Goal: Transaction & Acquisition: Purchase product/service

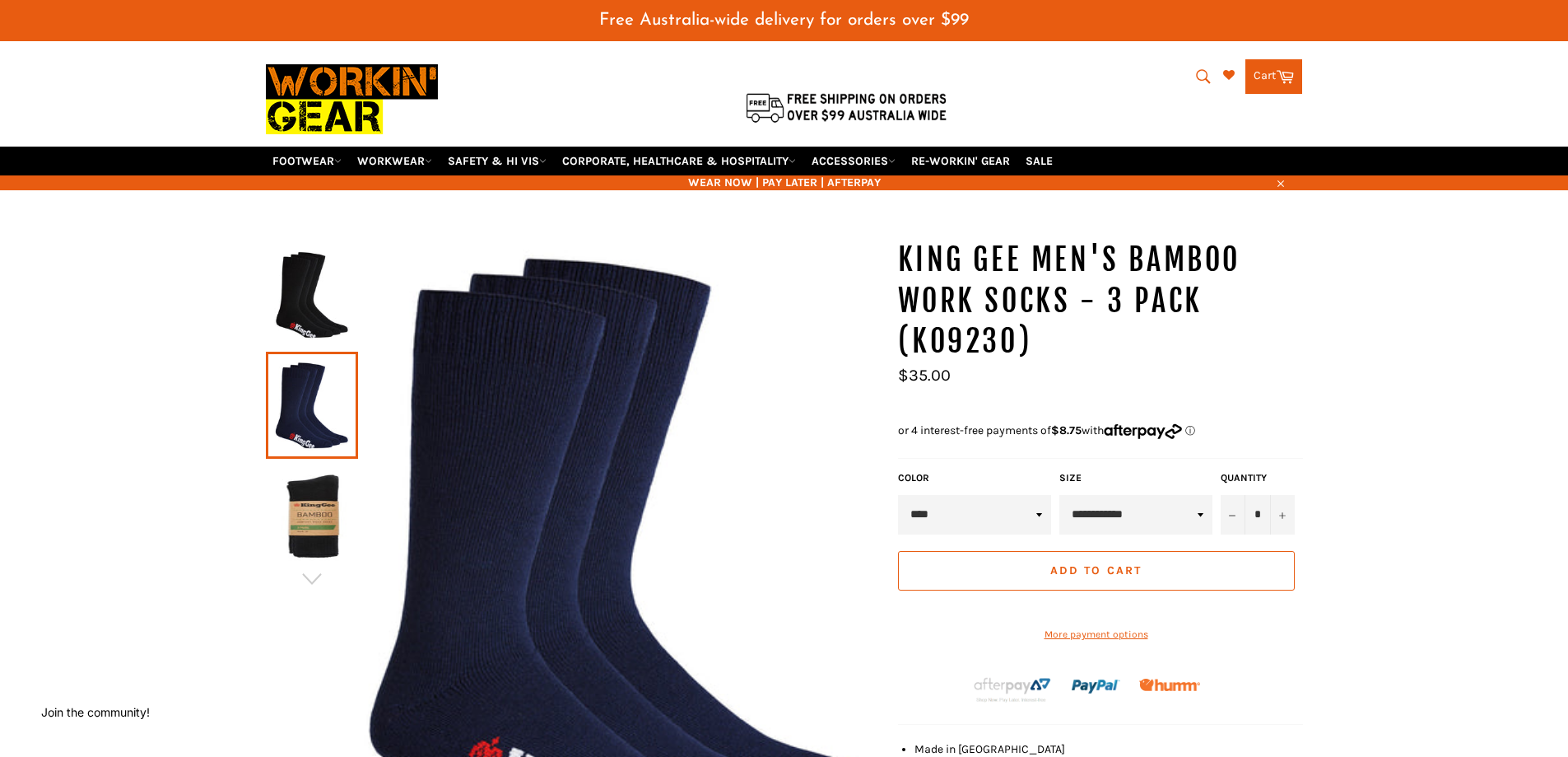
scroll to position [40, 0]
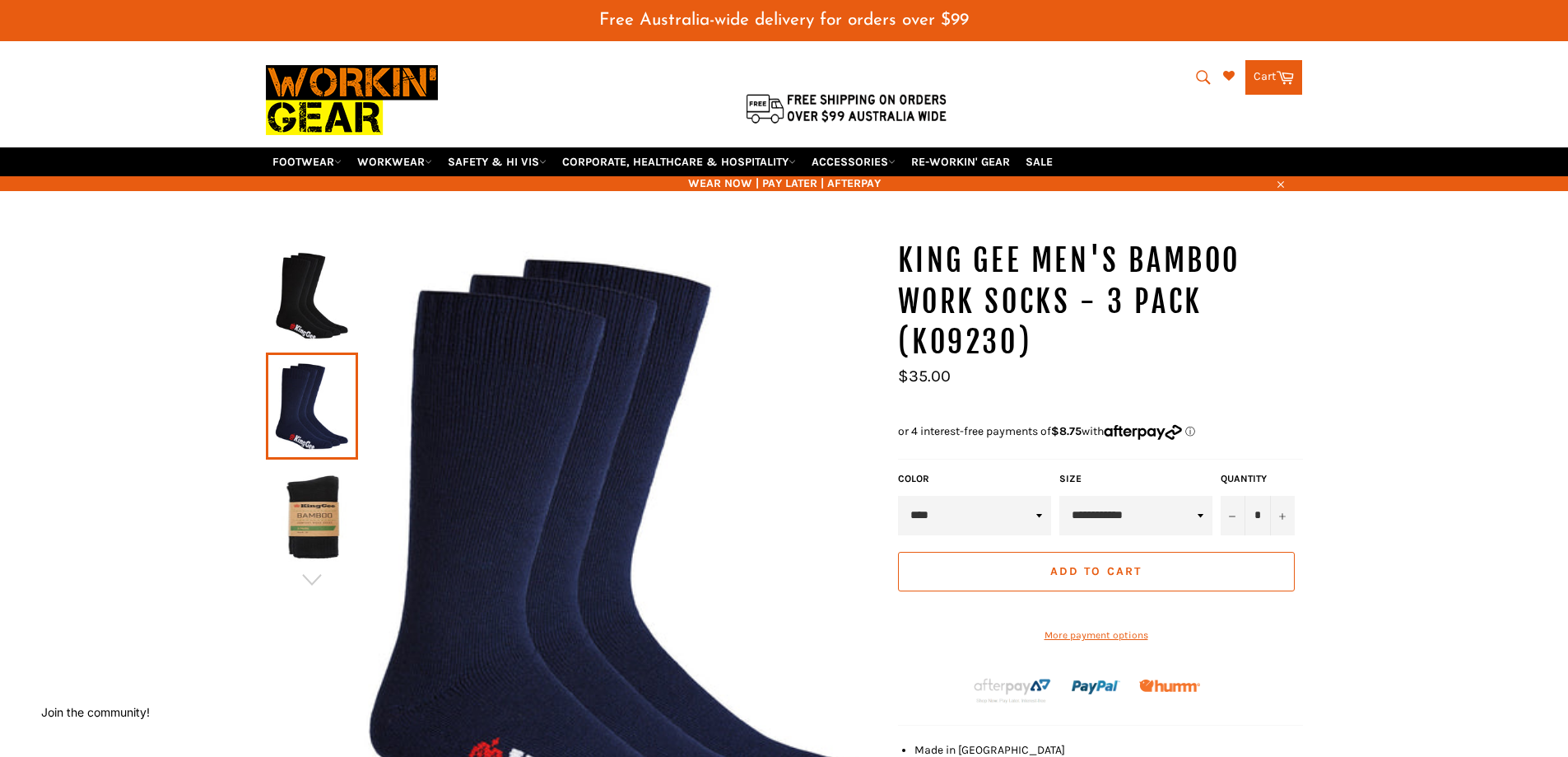
click at [1202, 515] on select "**********" at bounding box center [1135, 515] width 153 height 39
select select "**********"
click at [1059, 496] on select "**********" at bounding box center [1135, 515] width 153 height 39
click at [1286, 516] on button "+" at bounding box center [1283, 515] width 25 height 39
type input "*"
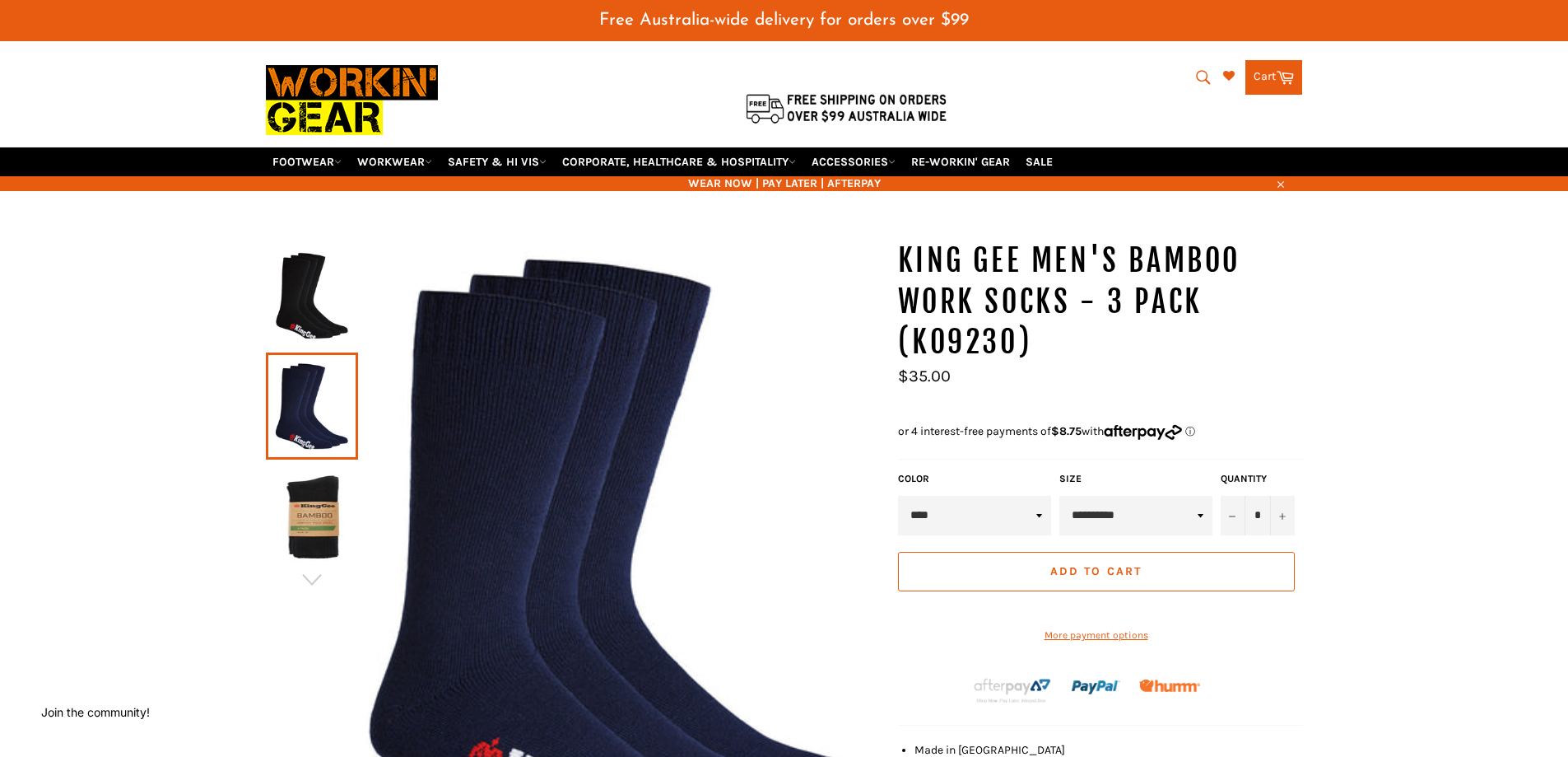
click at [1135, 580] on button "Add to Cart" at bounding box center [1096, 571] width 397 height 39
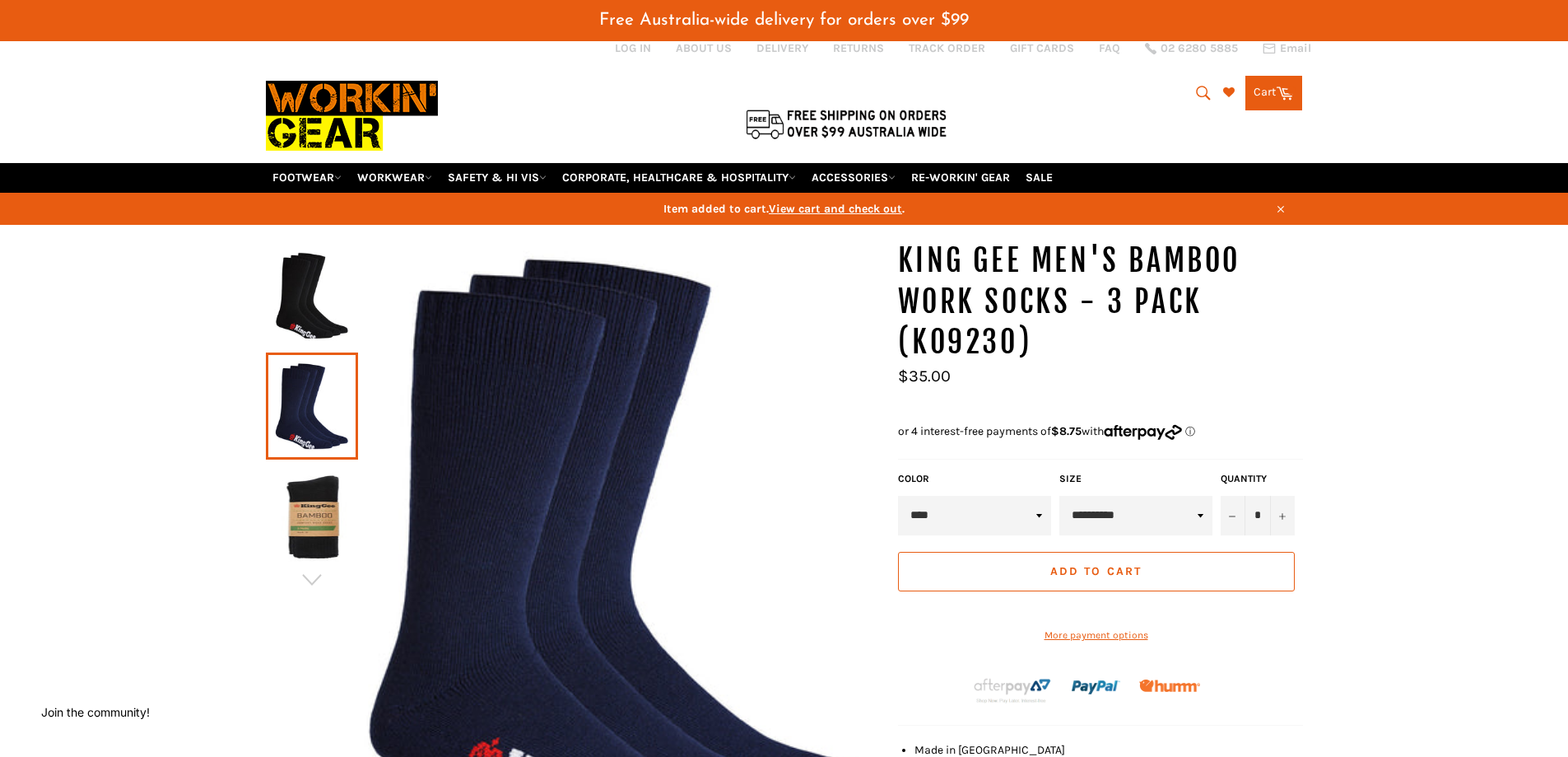
scroll to position [56, 0]
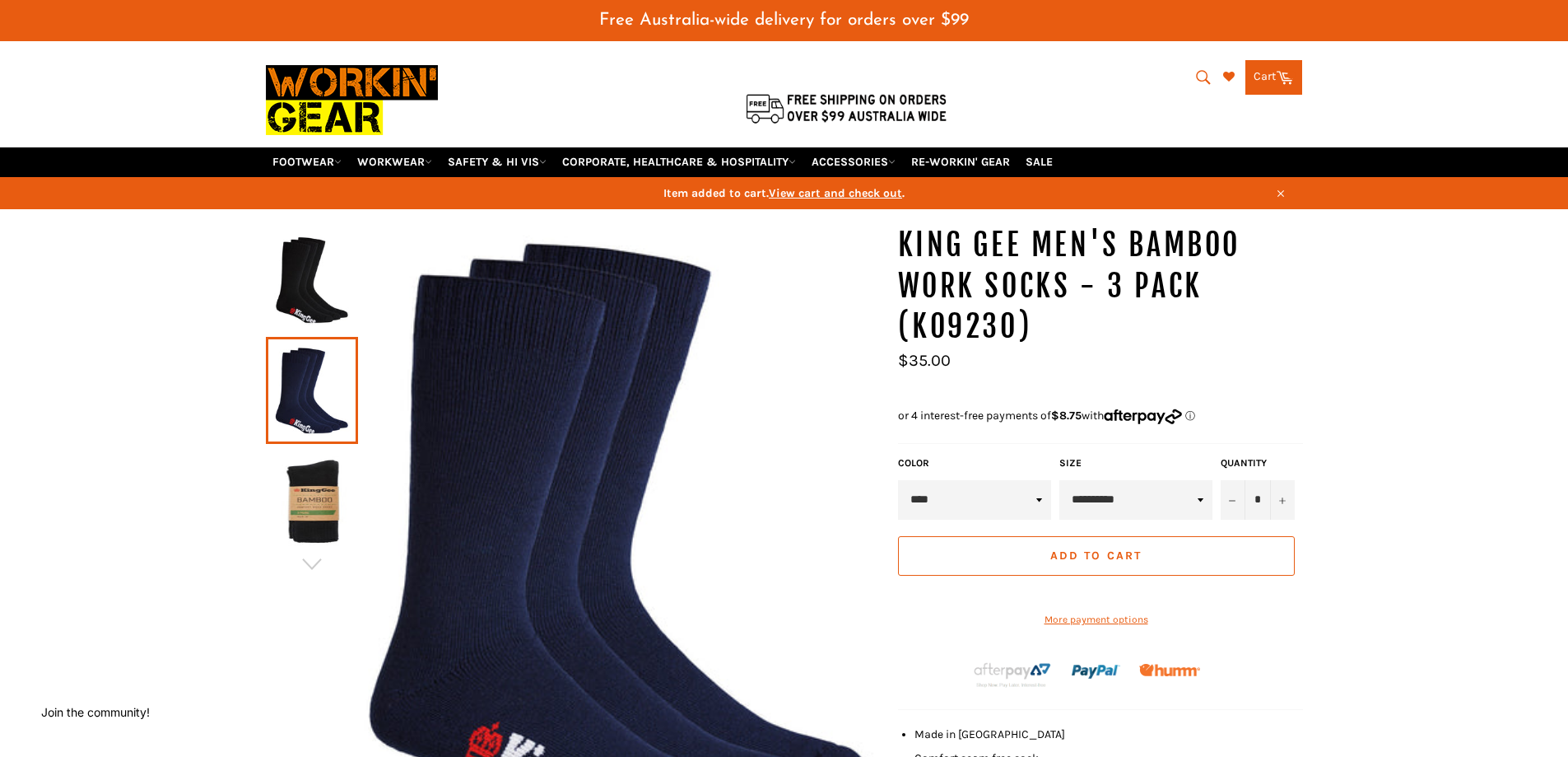
click at [1289, 72] on span at bounding box center [1292, 74] width 9 height 9
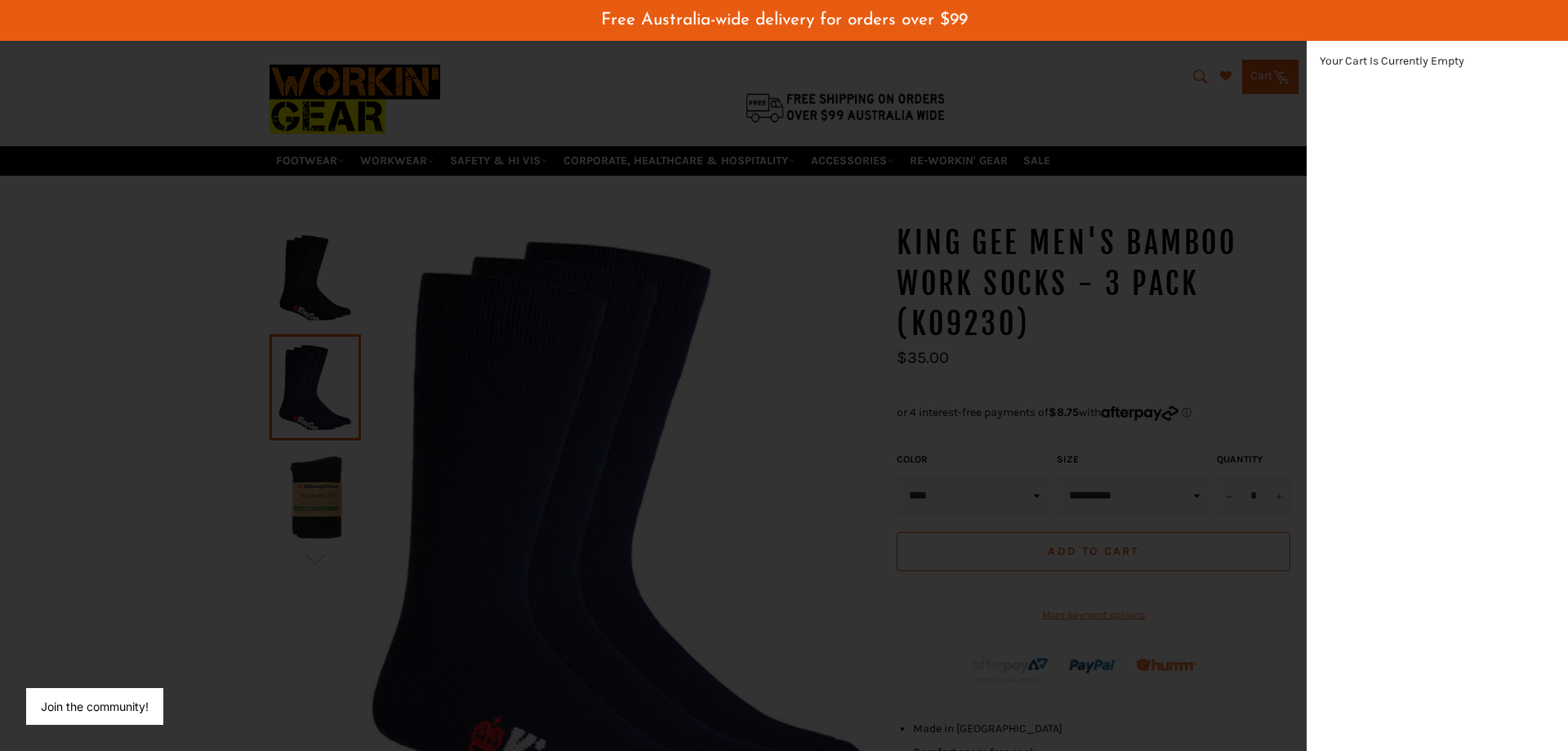
click at [1177, 87] on div "modal" at bounding box center [784, 376] width 1568 height 751
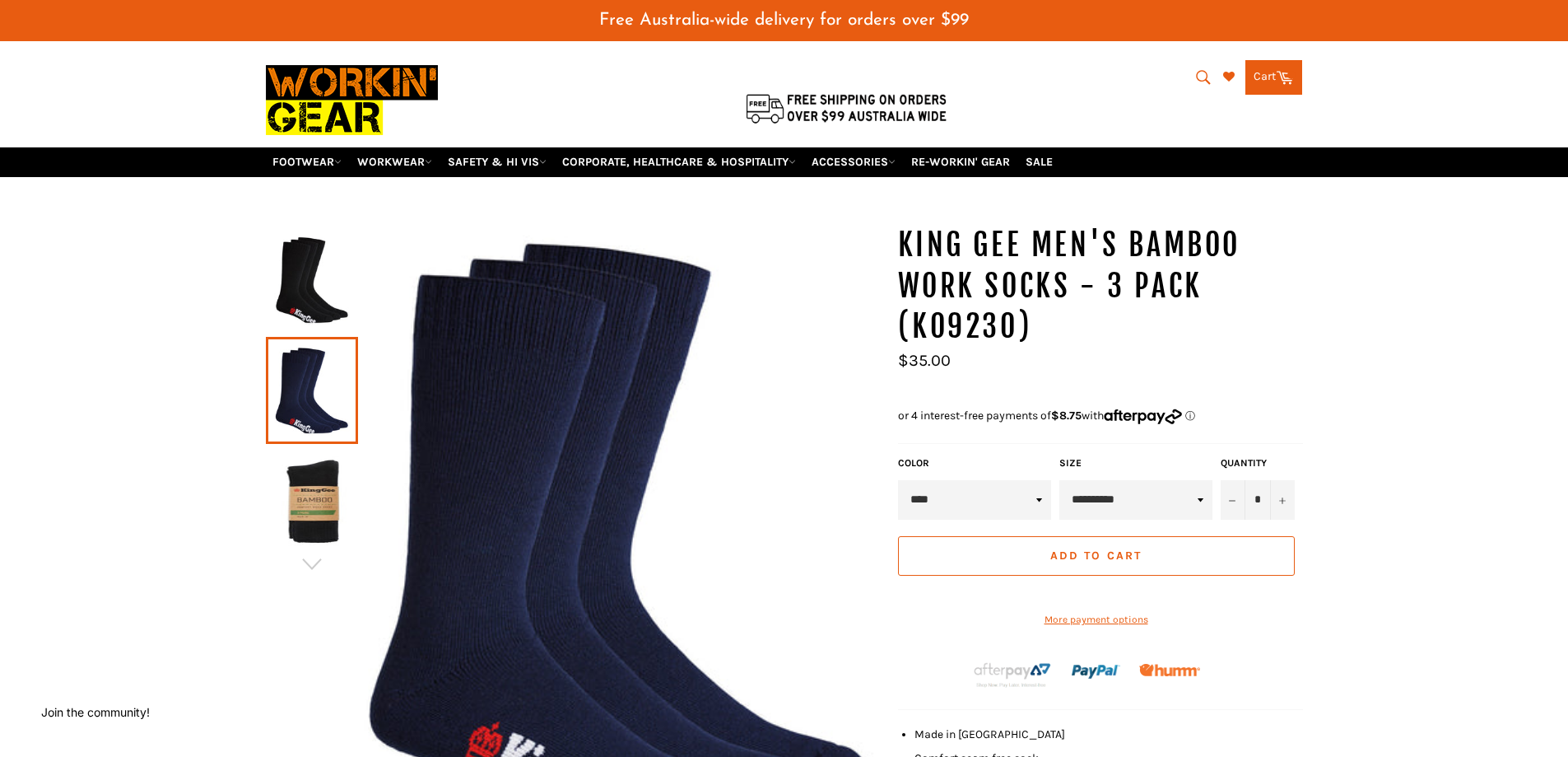
click at [1273, 78] on link "Cart Cart 0 items" at bounding box center [1274, 77] width 57 height 34
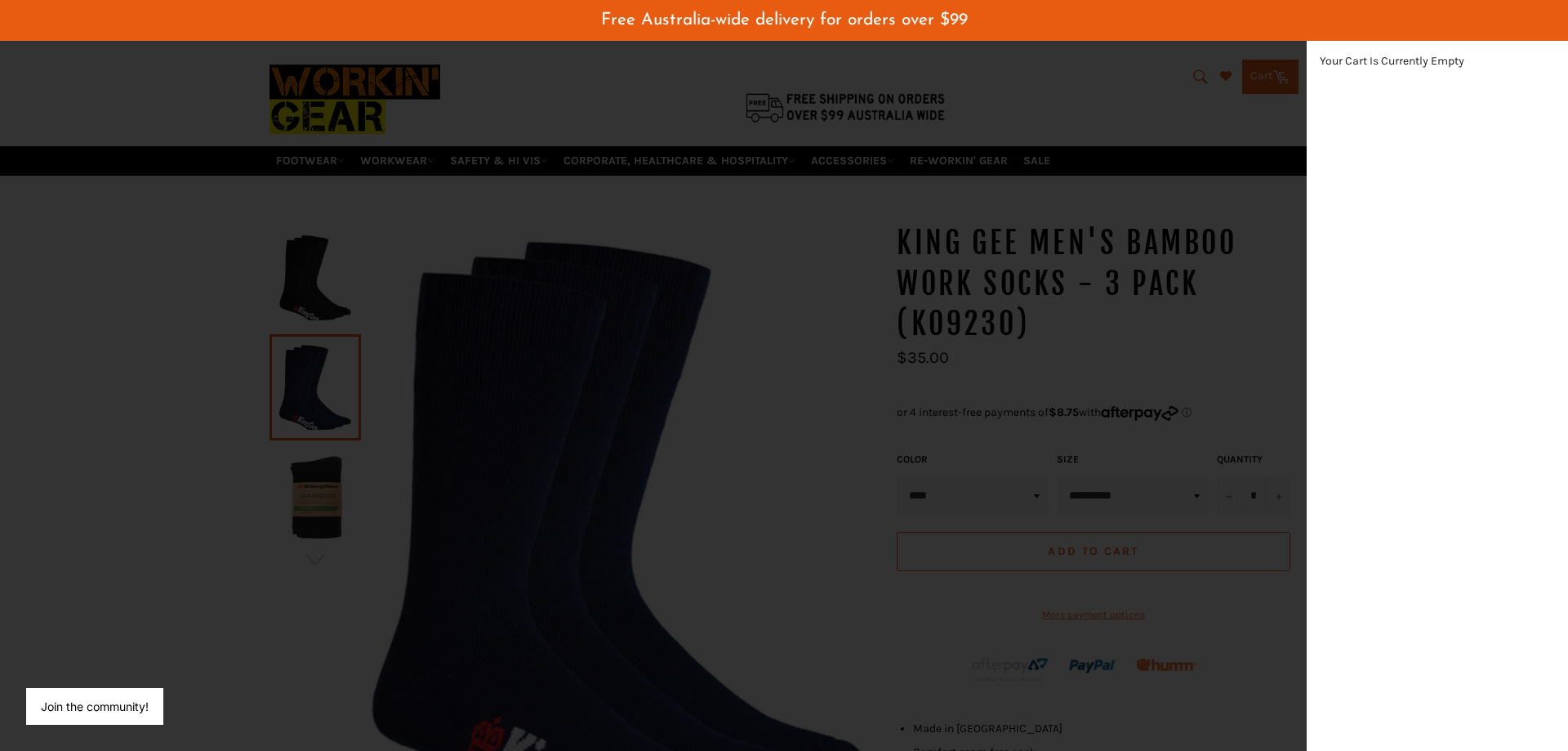
drag, startPoint x: 1227, startPoint y: 279, endPoint x: 1227, endPoint y: 321, distance: 42.0
click at [1226, 282] on div "modal" at bounding box center [784, 376] width 1568 height 751
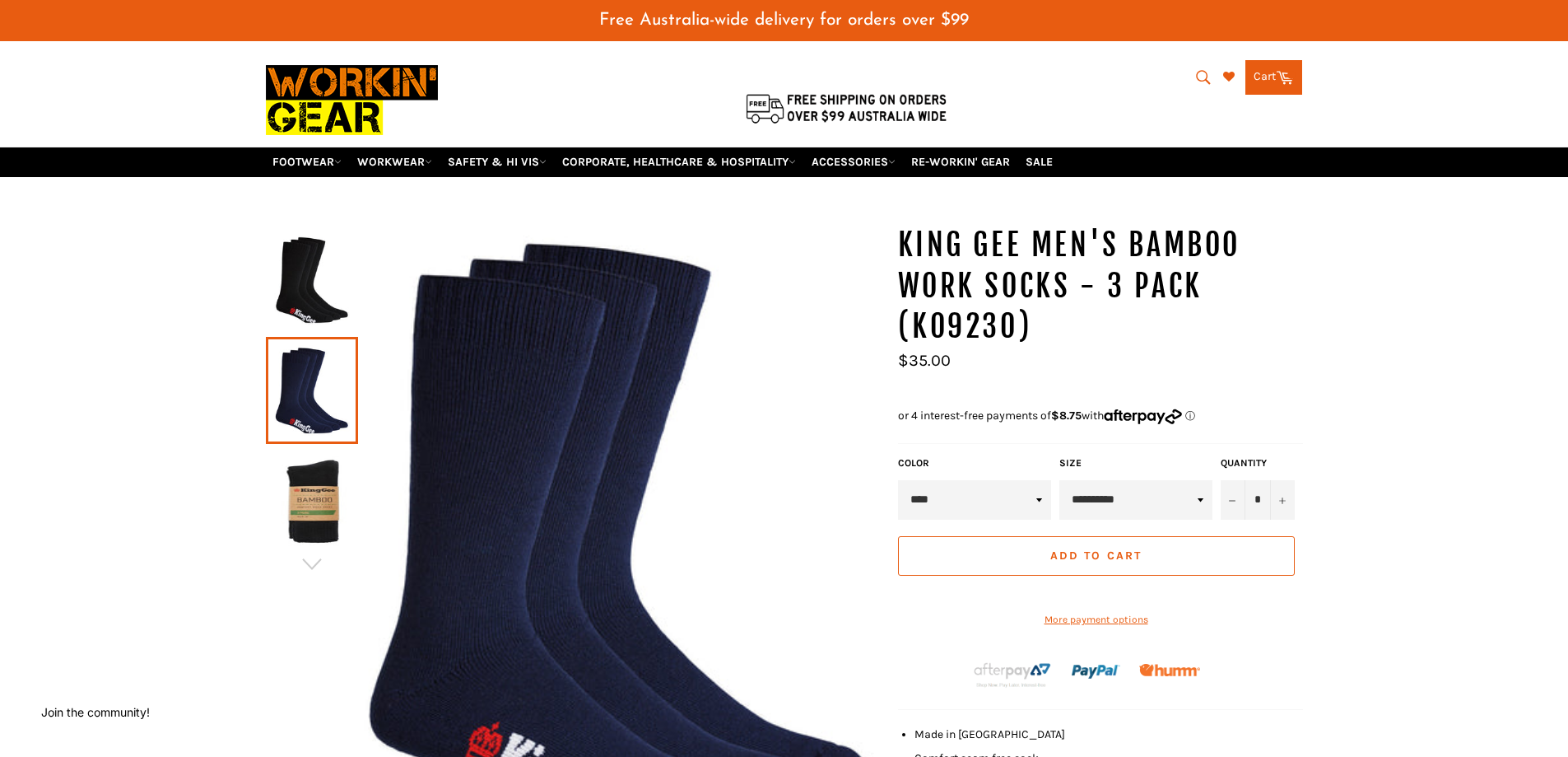
click at [1122, 557] on span "Add to Cart" at bounding box center [1096, 555] width 92 height 14
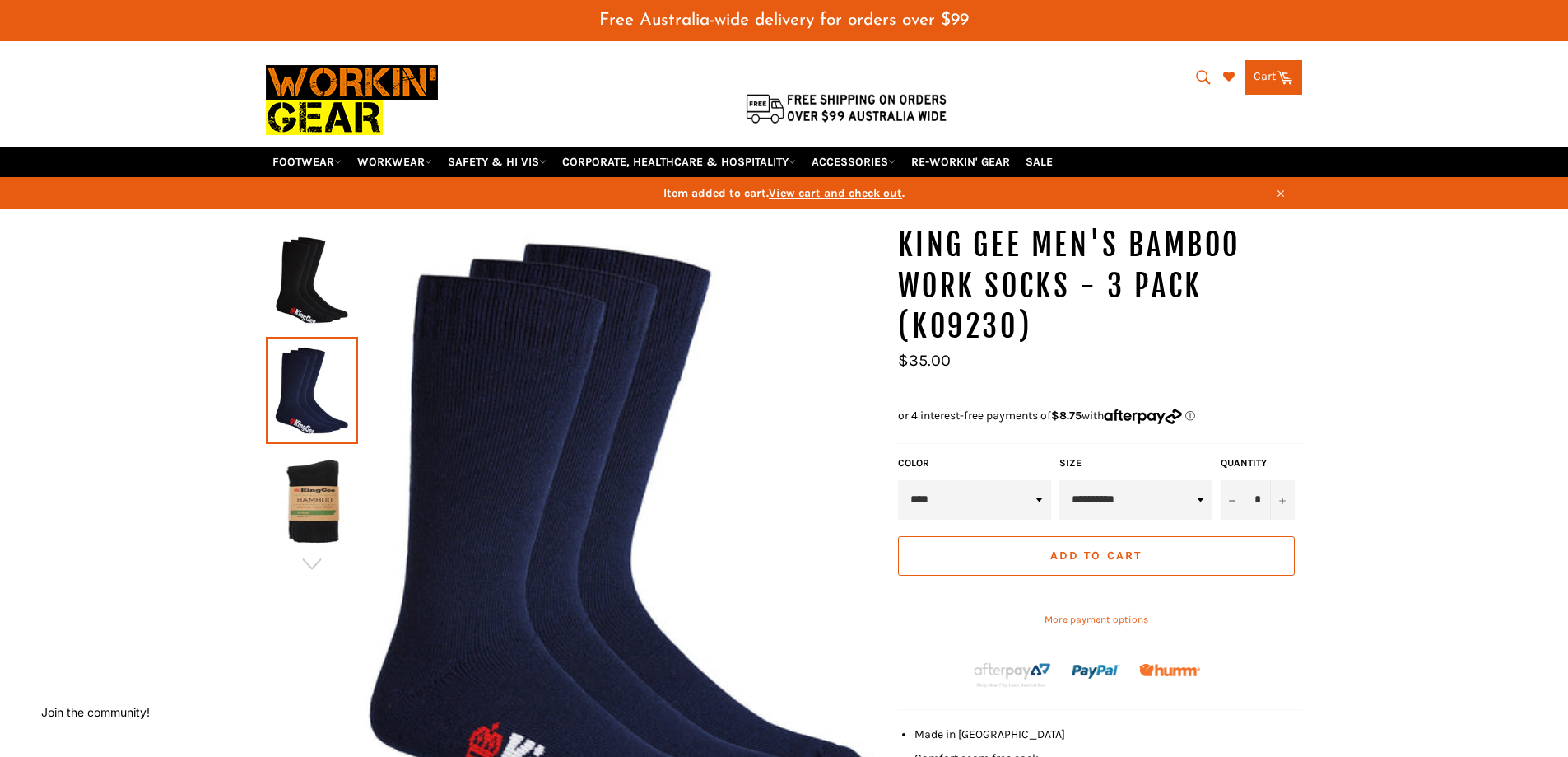
click at [1272, 70] on link "Cart Cart 0 items" at bounding box center [1274, 77] width 57 height 34
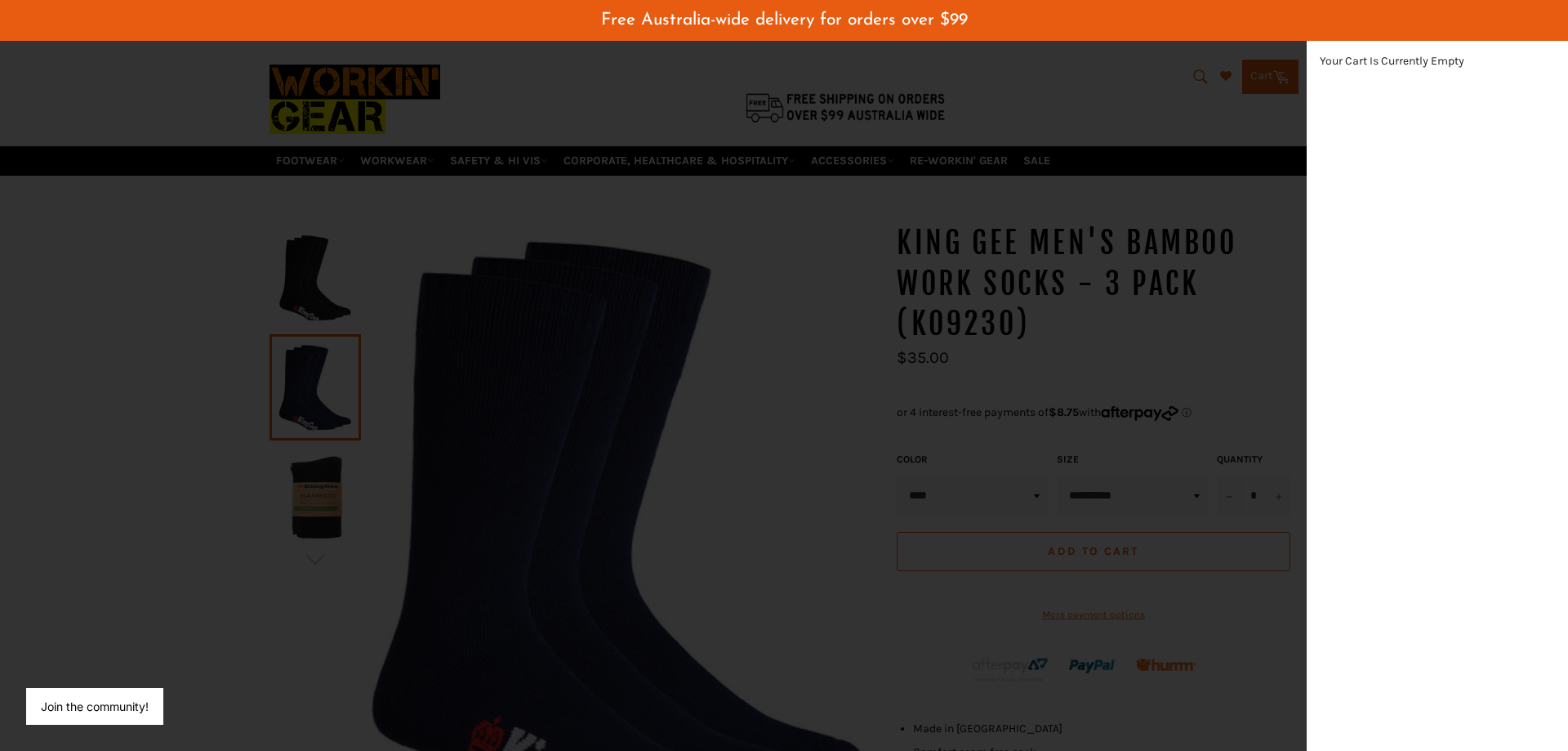
click at [1209, 72] on div "modal" at bounding box center [784, 376] width 1568 height 751
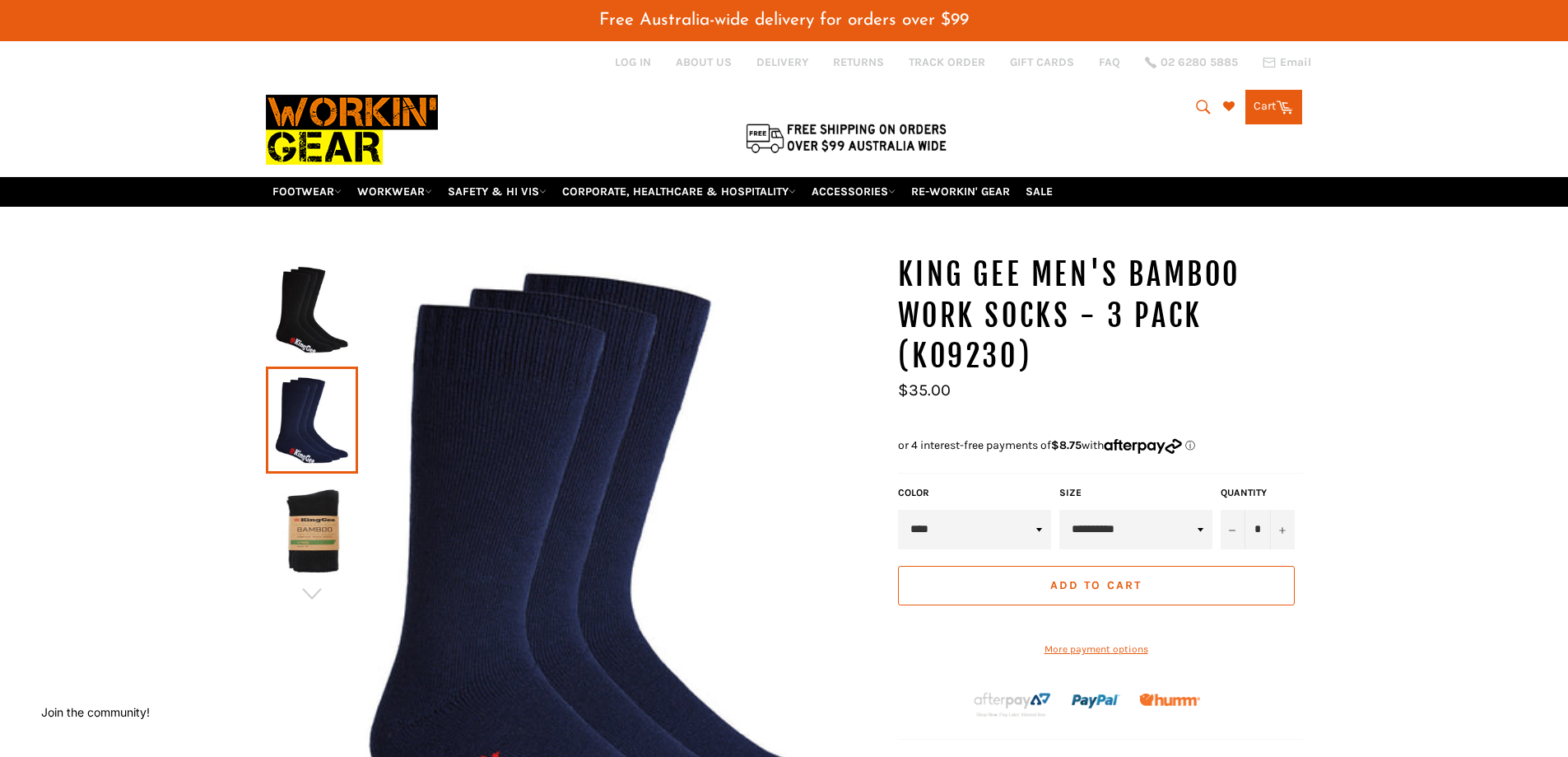
scroll to position [0, 0]
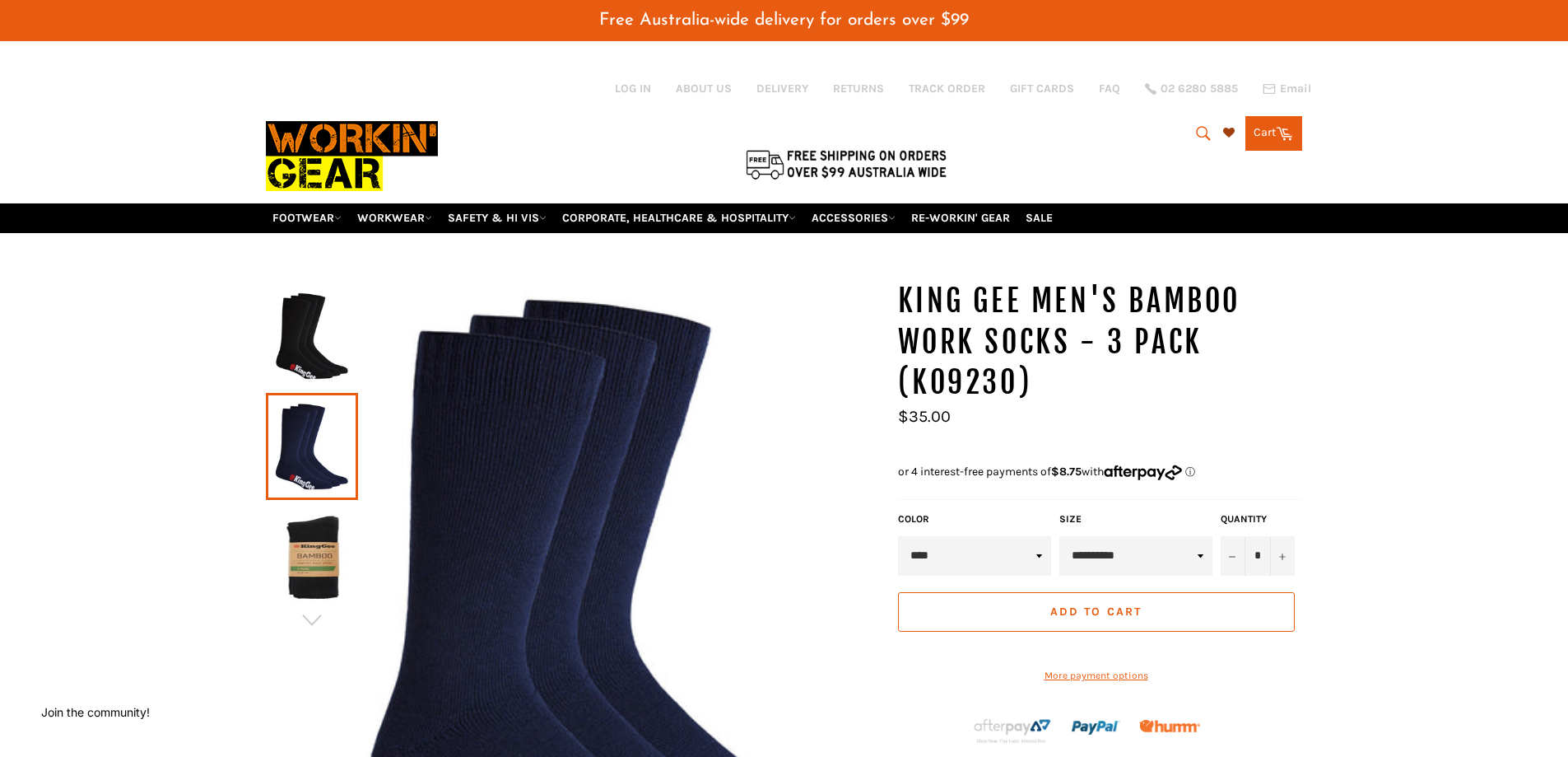
click at [1226, 132] on icon at bounding box center [1229, 133] width 11 height 11
click at [1265, 131] on link "Cart Cart 0 items" at bounding box center [1274, 133] width 57 height 34
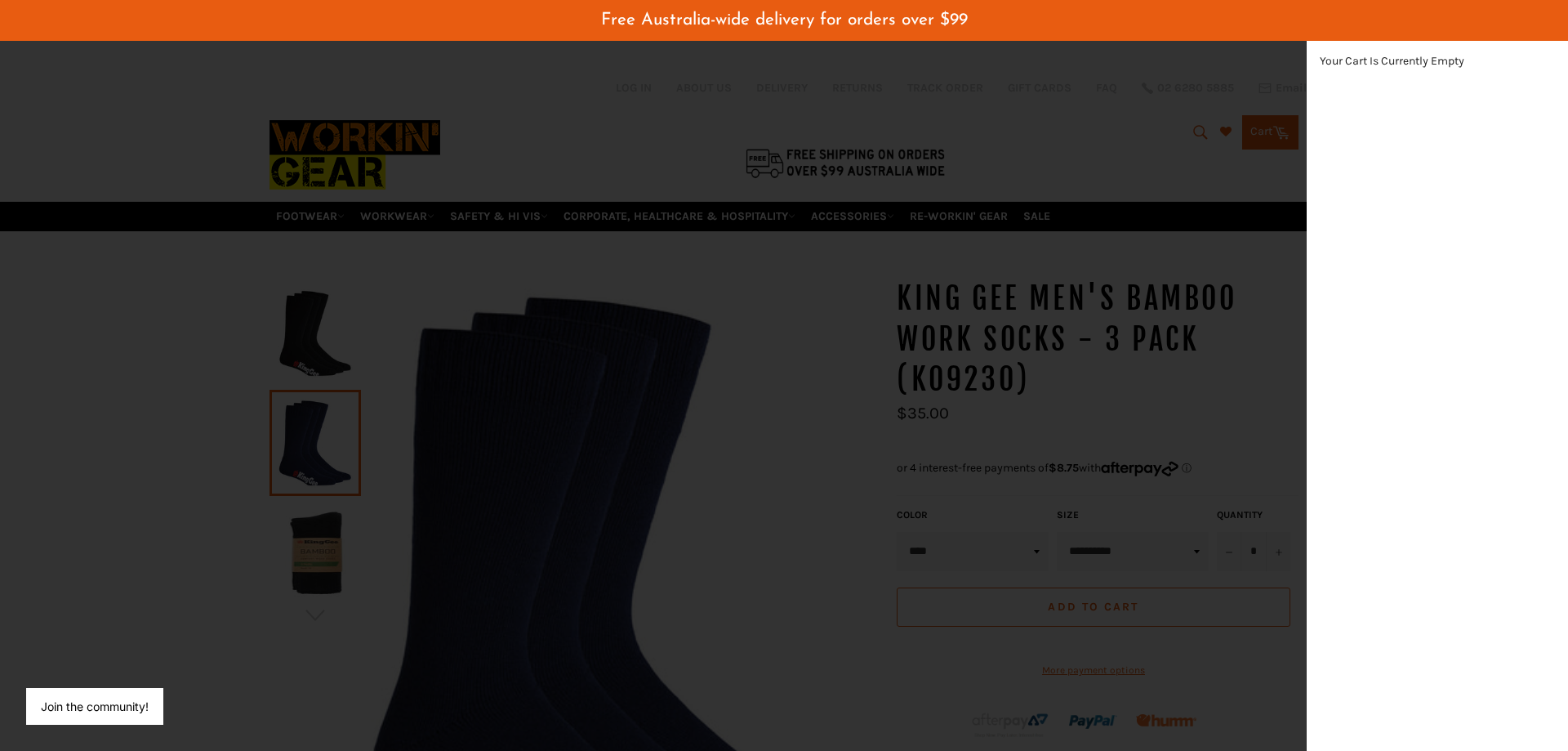
click at [1451, 343] on div "Your Cart Is Currently Empty" at bounding box center [1437, 394] width 261 height 710
click at [1422, 112] on div "Your Cart Is Currently Empty" at bounding box center [1437, 394] width 261 height 710
click at [1210, 107] on div "modal" at bounding box center [784, 376] width 1568 height 751
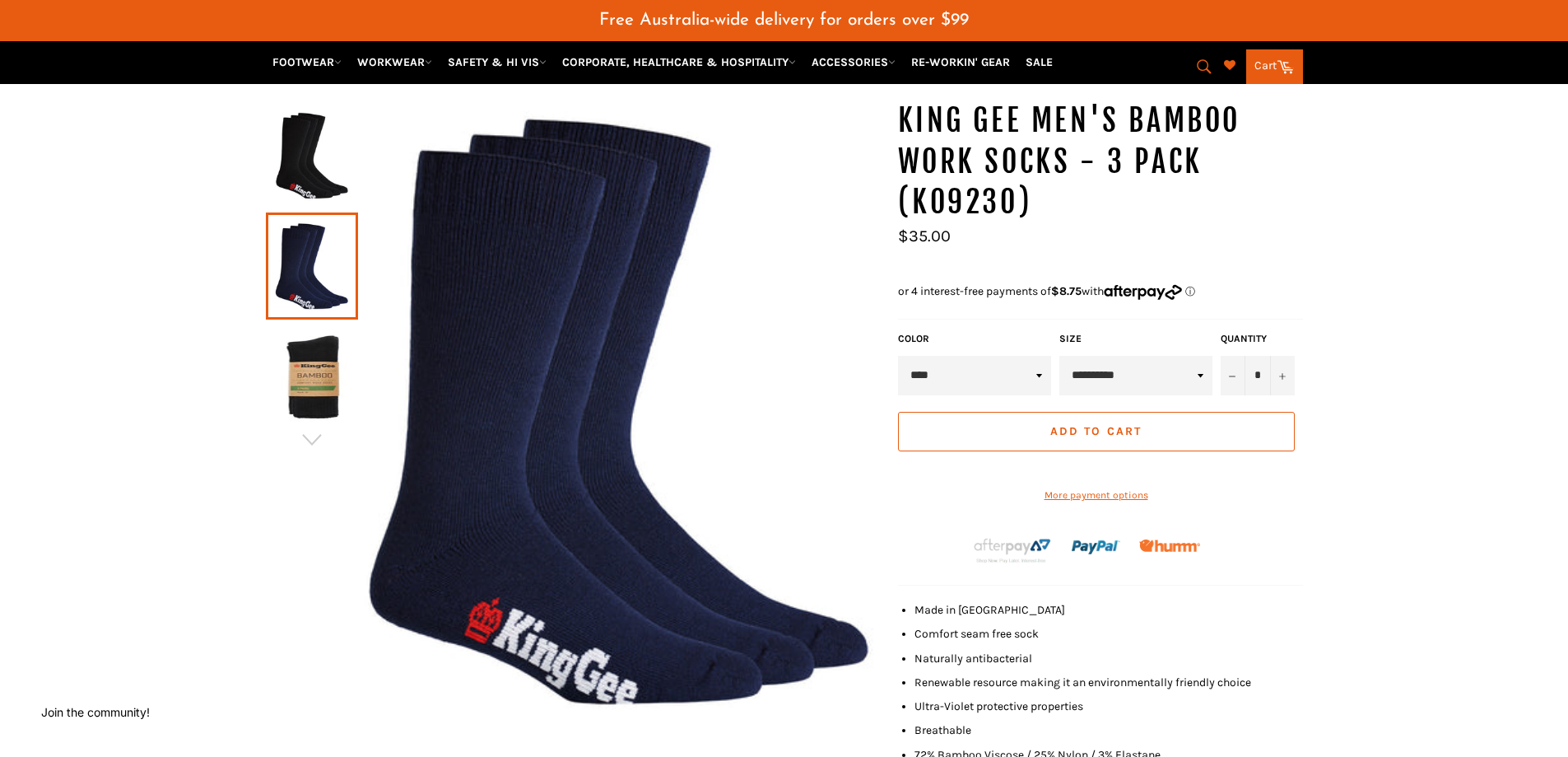
scroll to position [165, 0]
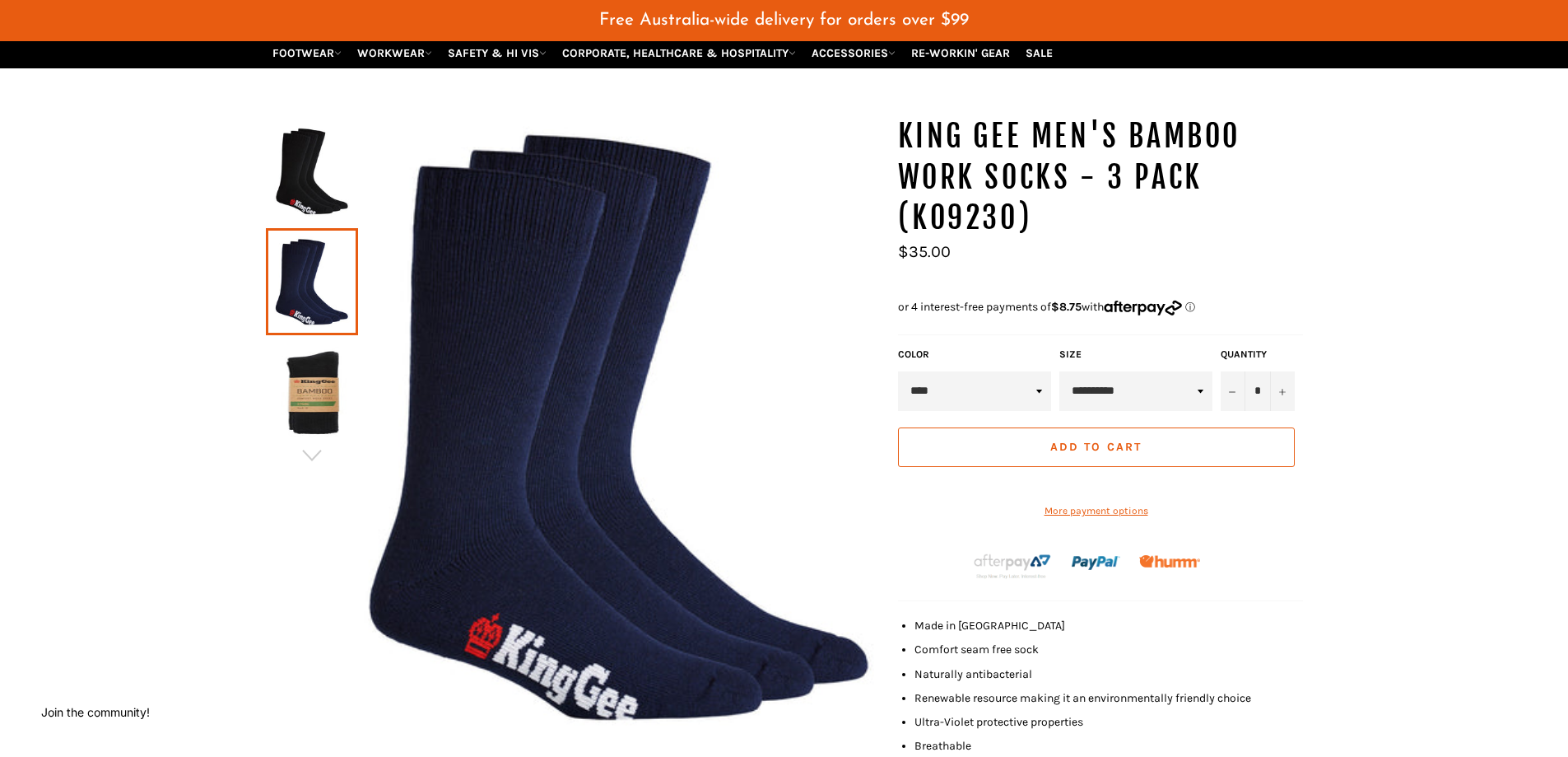
click at [1126, 445] on span "Add to Cart" at bounding box center [1096, 446] width 92 height 14
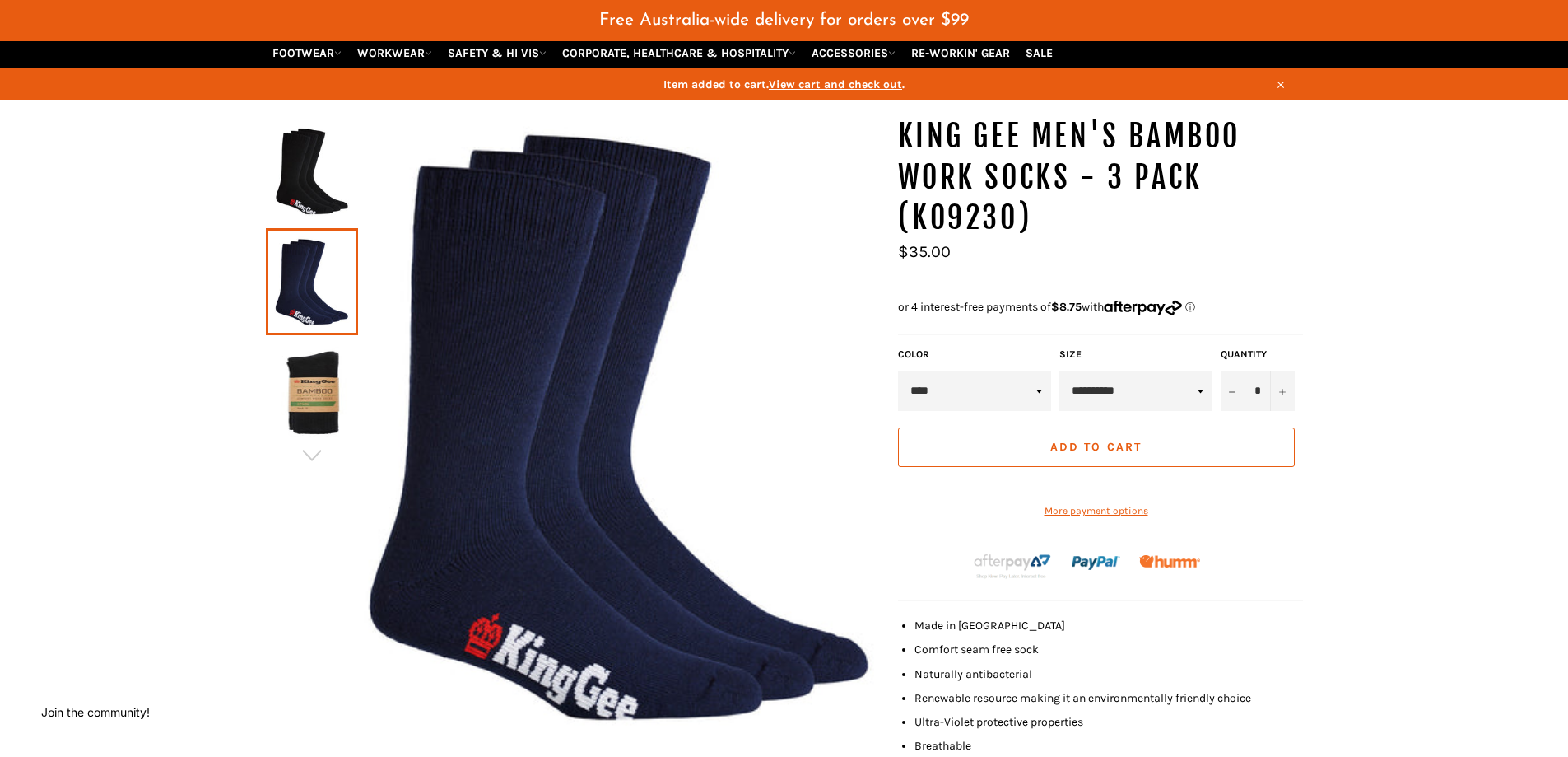
click at [1105, 449] on span "Add to Cart" at bounding box center [1096, 446] width 92 height 14
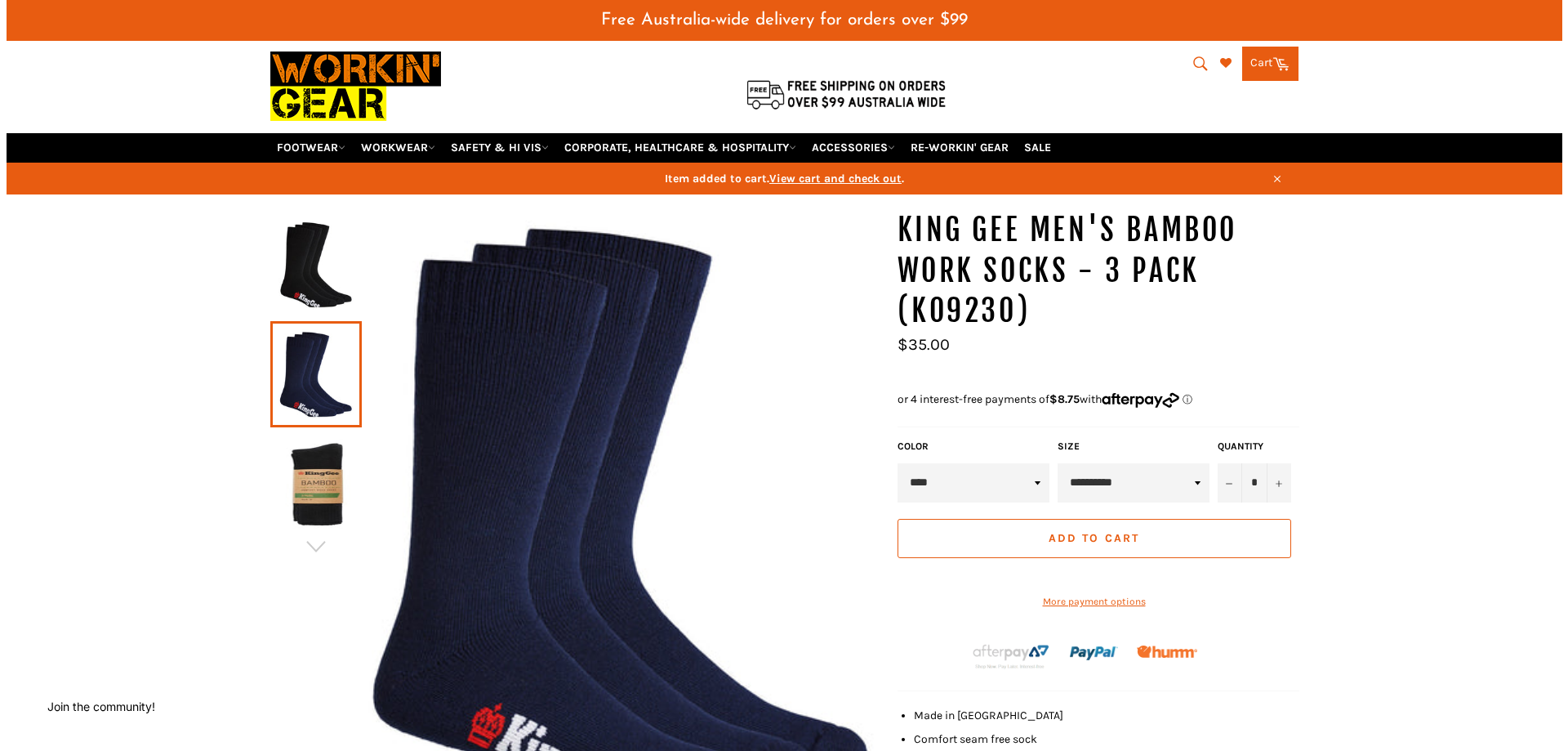
scroll to position [0, 0]
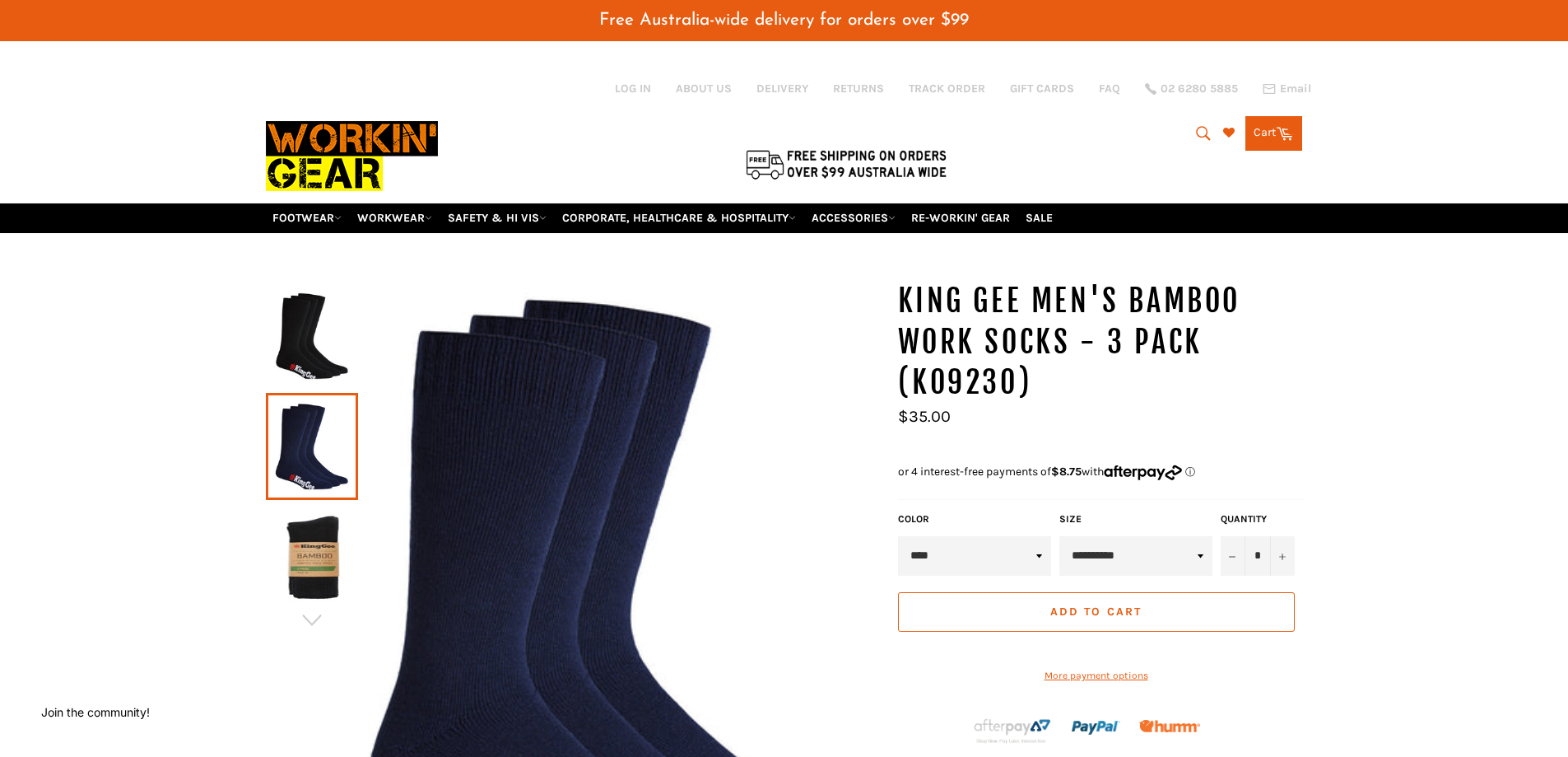
click at [1280, 130] on icon at bounding box center [1285, 133] width 18 height 18
